Goal: Task Accomplishment & Management: Manage account settings

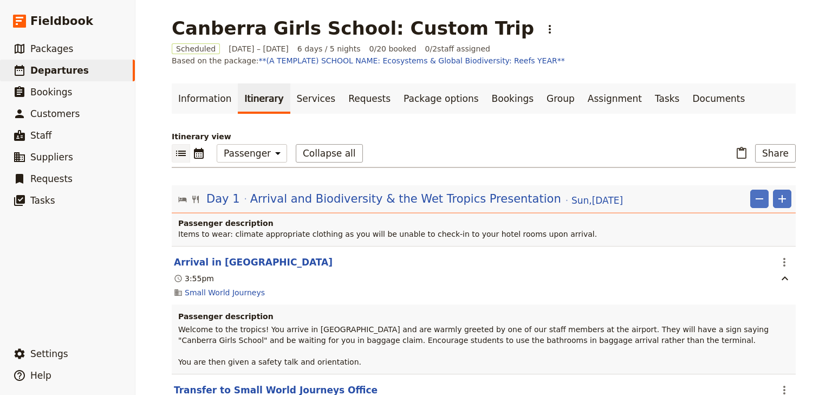
select select "PASSENGER"
click at [57, 74] on span "Departures" at bounding box center [59, 70] width 59 height 11
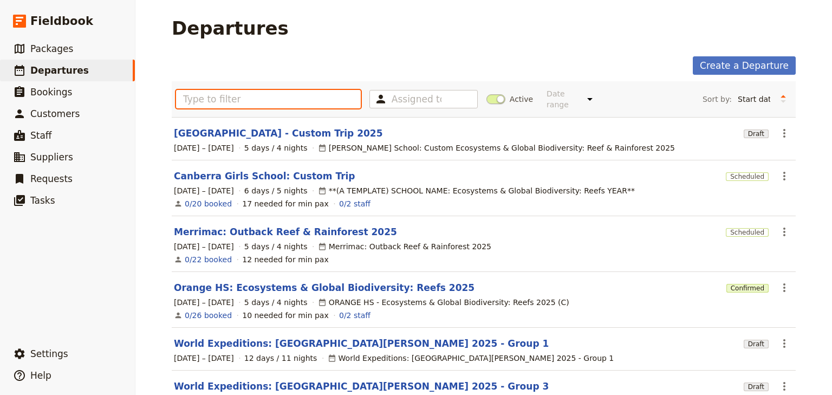
click at [191, 93] on input "text" at bounding box center [268, 99] width 185 height 18
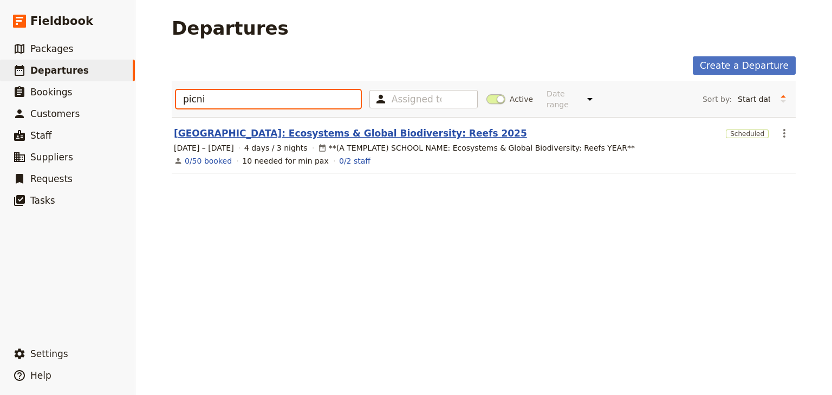
type input "picni"
click at [340, 127] on link "[GEOGRAPHIC_DATA]: Ecosystems & Global Biodiversity: Reefs 2025" at bounding box center [350, 133] width 353 height 13
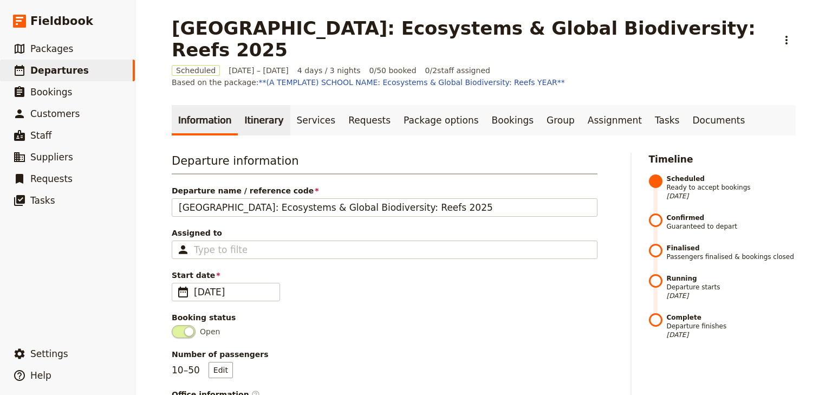
click at [251, 105] on link "Itinerary" at bounding box center [264, 120] width 52 height 30
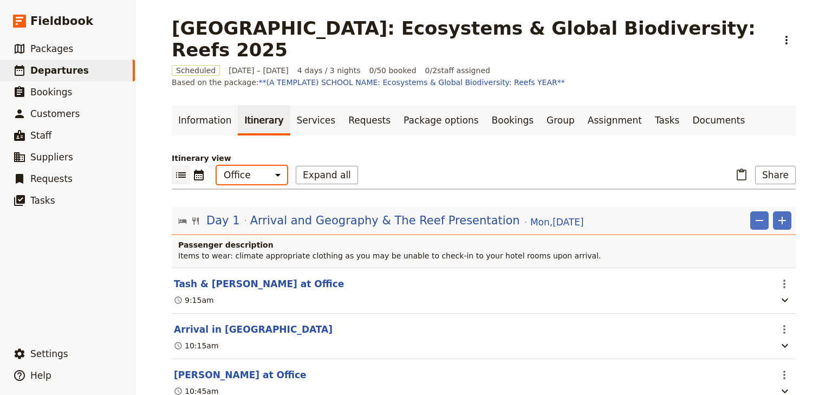
click at [254, 166] on select "Office Guide Passenger Sales" at bounding box center [252, 175] width 70 height 18
select select "STAFF"
click at [217, 166] on select "Office Guide Passenger Sales" at bounding box center [252, 175] width 70 height 18
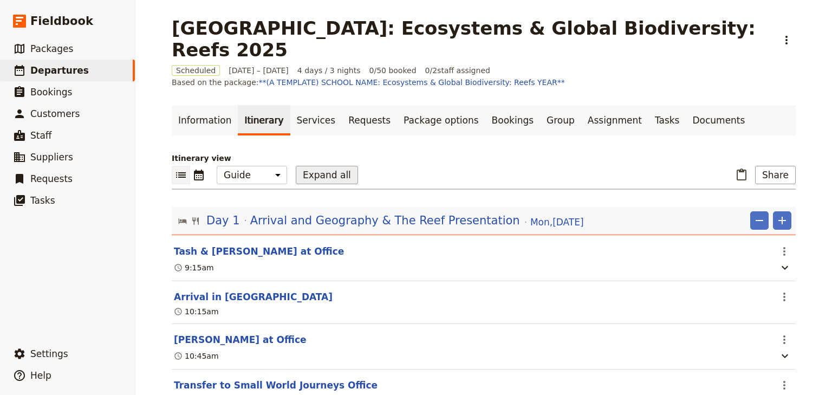
click at [298, 166] on button "Expand all" at bounding box center [327, 175] width 62 height 18
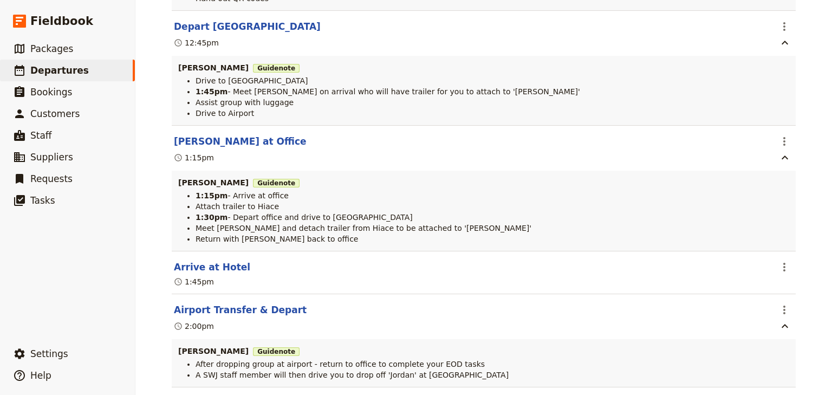
scroll to position [4313, 0]
